Goal: Find specific page/section: Find specific page/section

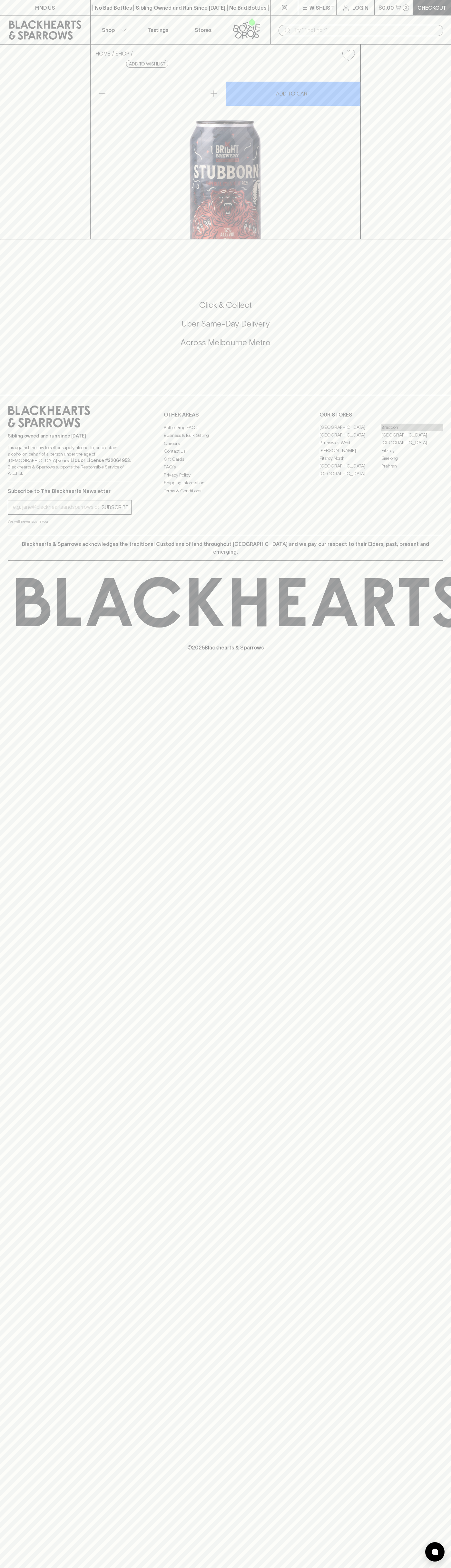
click at [412, 431] on link "Braddon" at bounding box center [412, 427] width 62 height 8
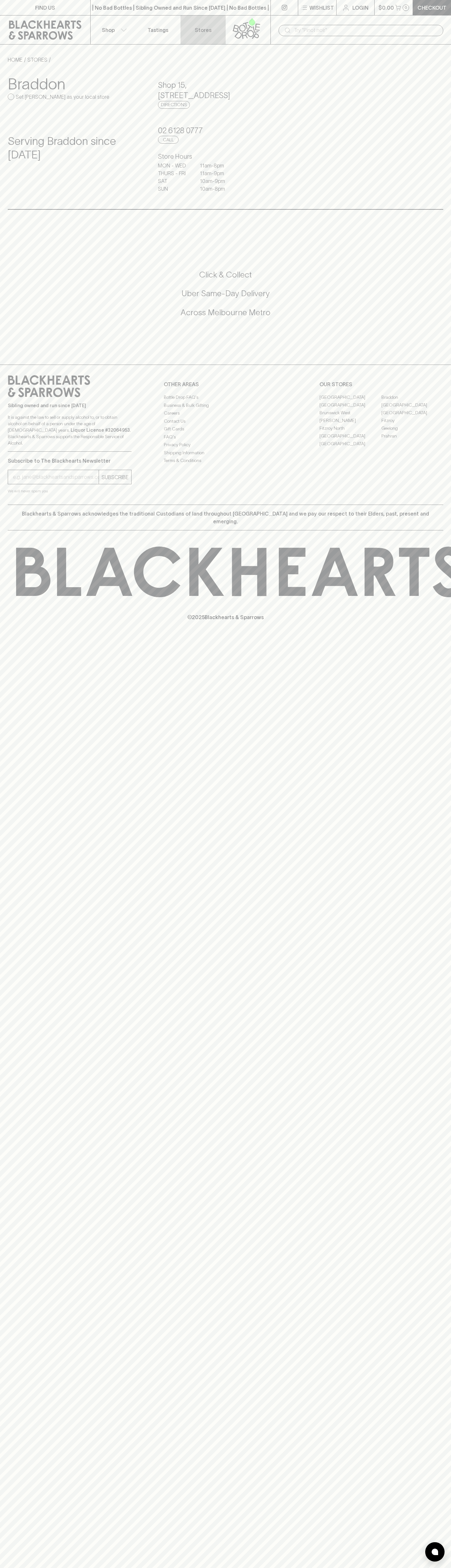
click at [194, 21] on link "Stores" at bounding box center [203, 30] width 45 height 29
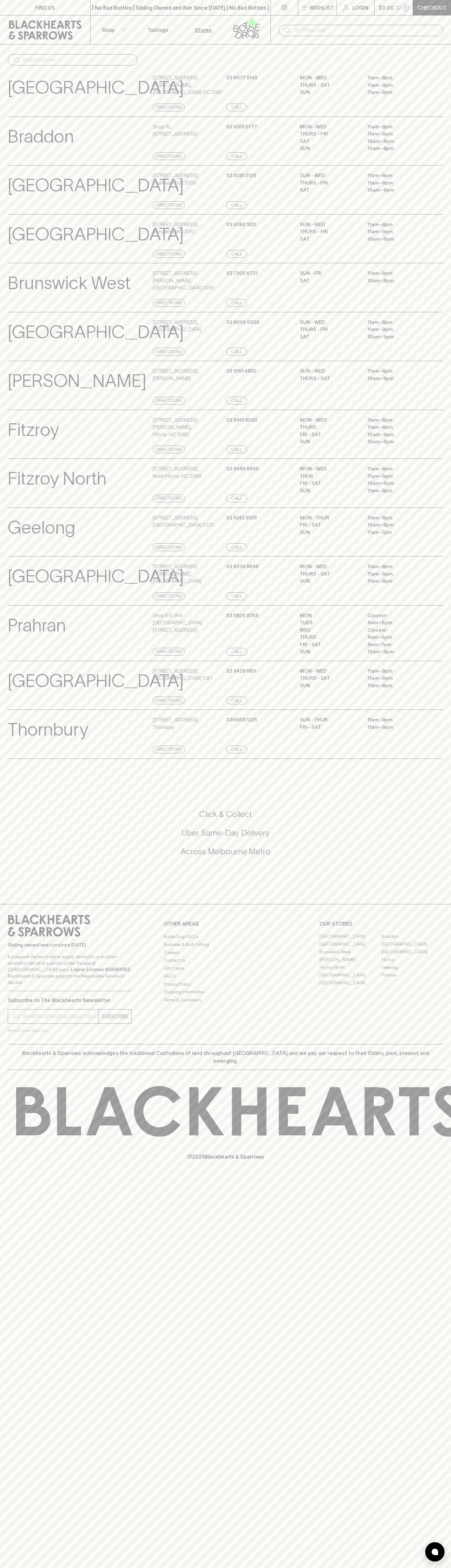
click at [439, 1177] on div "© 2025 Blackhearts & Sparrows" at bounding box center [225, 1123] width 451 height 107
click at [230, 1568] on html "FIND US | No Bad Bottles | Sibling Owned and Run Since [DATE] | No Bad Bottles …" at bounding box center [225, 784] width 451 height 1568
click at [11, 866] on div "Click & Collect Uber Same-Day Delivery Across [GEOGRAPHIC_DATA] Metro" at bounding box center [225, 837] width 435 height 57
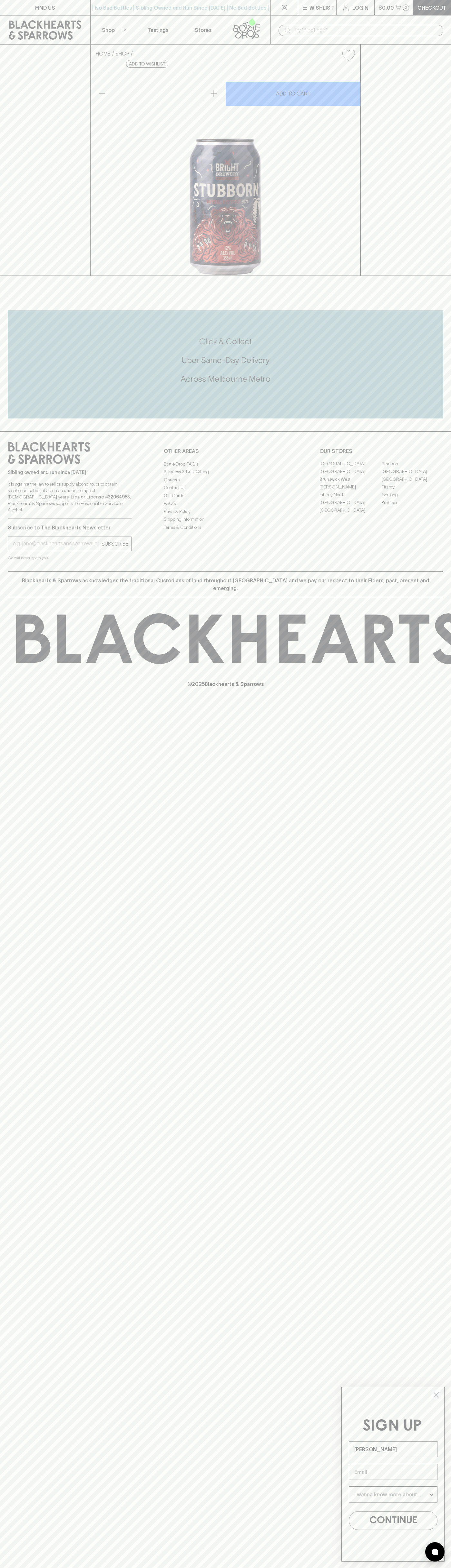
type input "[PERSON_NAME]"
